Goal: Transaction & Acquisition: Purchase product/service

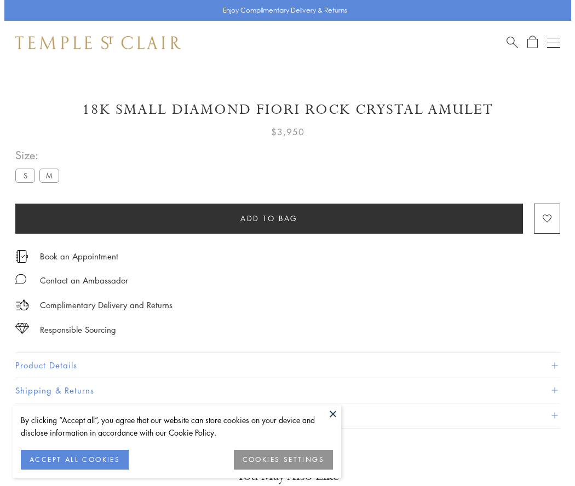
scroll to position [65, 0]
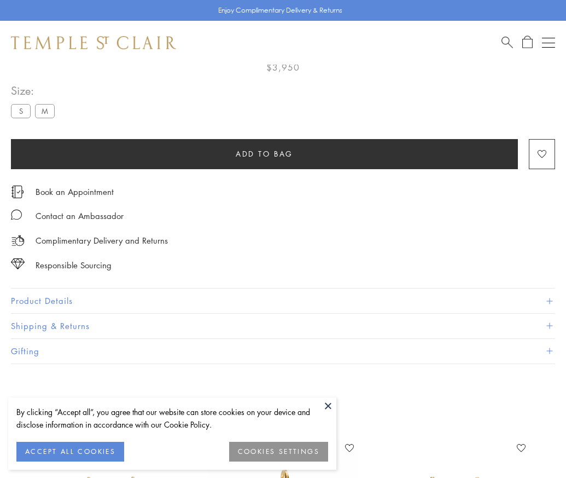
click at [264, 153] on span "Add to bag" at bounding box center [264, 154] width 57 height 12
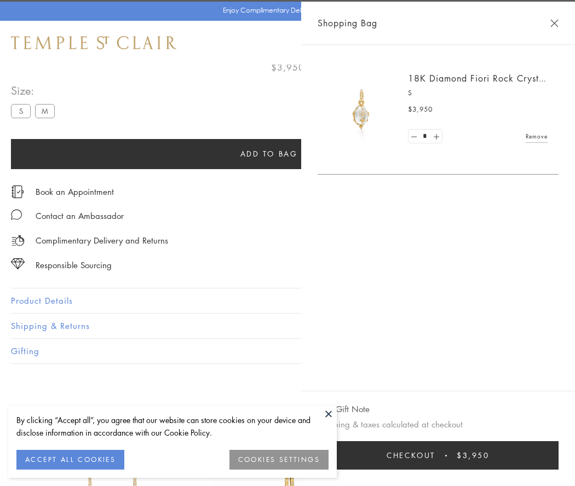
click at [558, 455] on button "Checkout $3,950" at bounding box center [437, 455] width 241 height 28
